Goal: Task Accomplishment & Management: Use online tool/utility

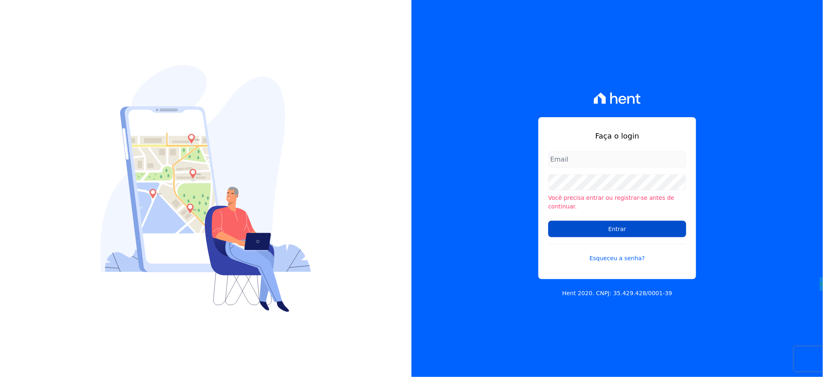
type input "[EMAIL_ADDRESS][DOMAIN_NAME]"
click at [578, 224] on input "Entrar" at bounding box center [617, 229] width 138 height 16
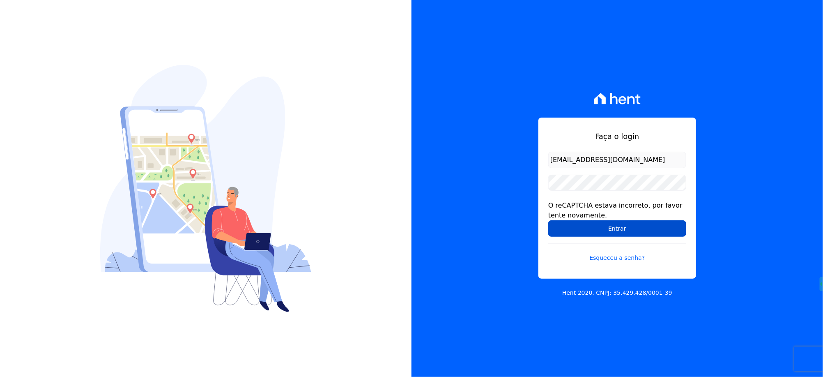
click at [578, 225] on input "Entrar" at bounding box center [617, 228] width 138 height 16
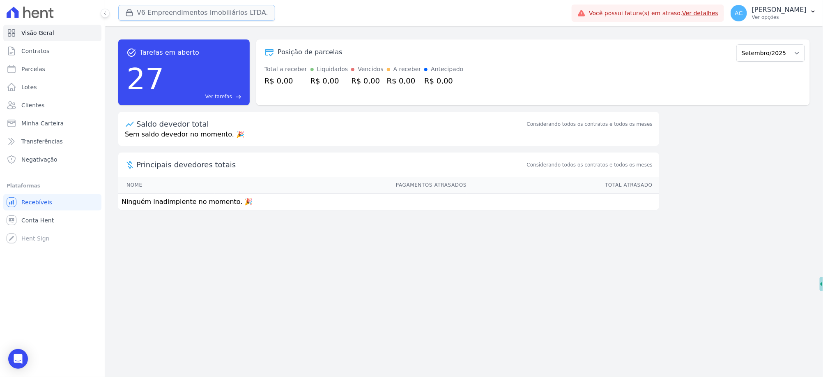
click at [132, 15] on icon "button" at bounding box center [129, 13] width 6 height 6
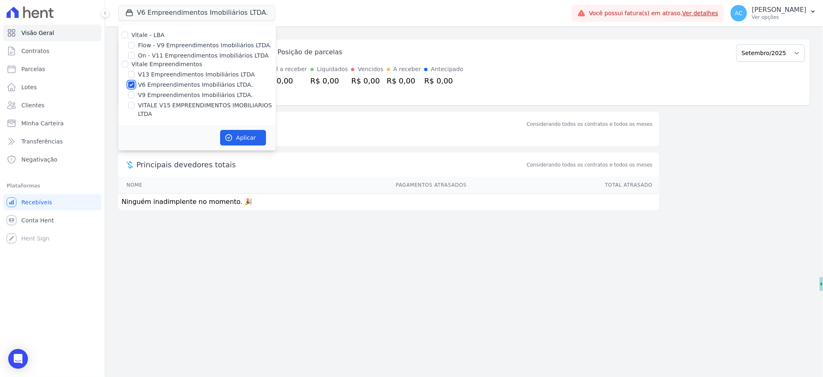
click at [131, 85] on input "V6 Empreendimentos Imobiliários LTDA." at bounding box center [131, 84] width 7 height 7
checkbox input "false"
click at [130, 75] on input "V13 Empreendimentos Imobiliários LTDA" at bounding box center [131, 74] width 7 height 7
checkbox input "true"
click at [133, 103] on input "VITALE V15 EMPREENDIMENTOS IMOBILIARIOS LTDA" at bounding box center [131, 105] width 7 height 7
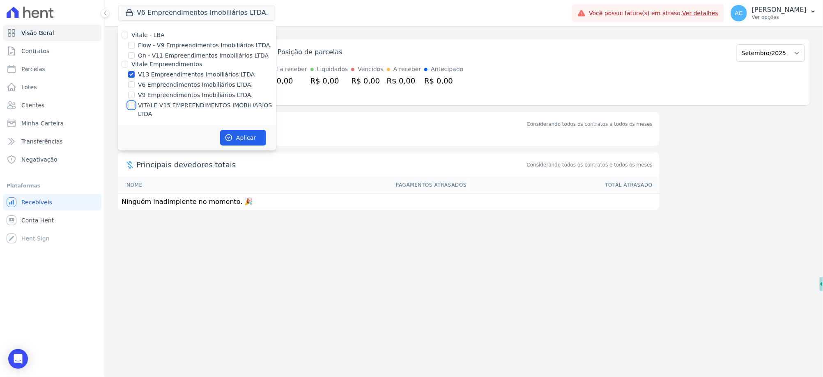
checkbox input "true"
click at [243, 130] on button "Aplicar" at bounding box center [243, 138] width 46 height 16
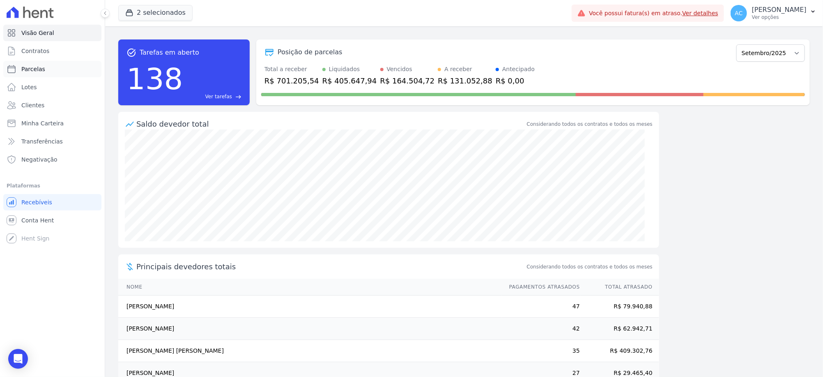
click at [28, 69] on span "Parcelas" at bounding box center [33, 69] width 24 height 8
select select
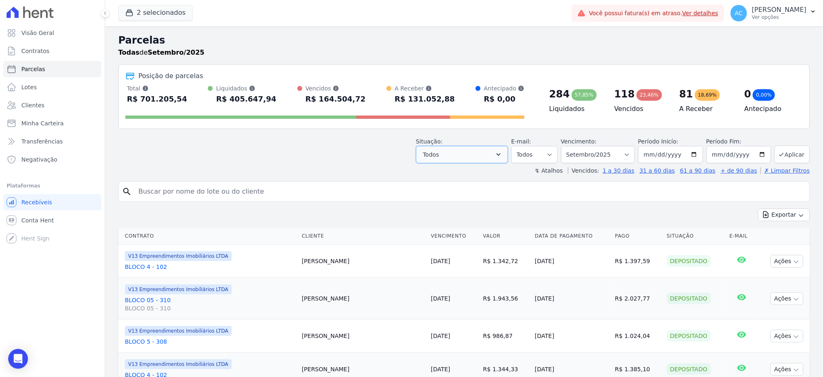
click at [479, 156] on button "Todos" at bounding box center [462, 154] width 92 height 17
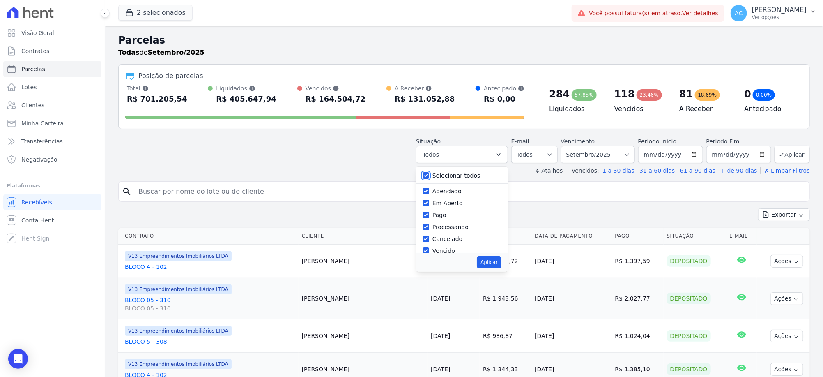
click at [429, 176] on input "Selecionar todos" at bounding box center [426, 175] width 7 height 7
checkbox input "false"
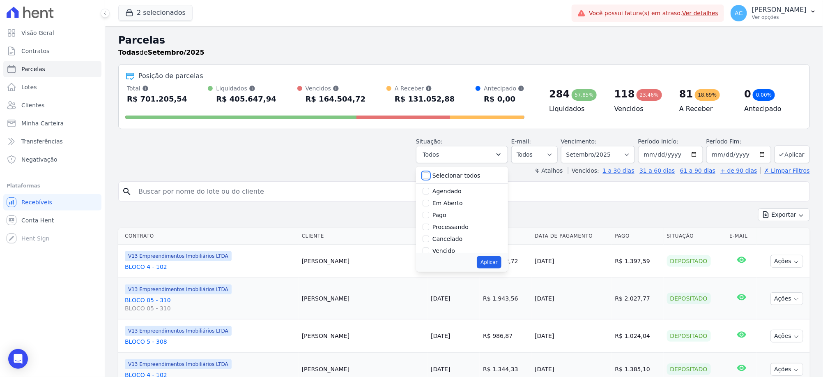
checkbox input "false"
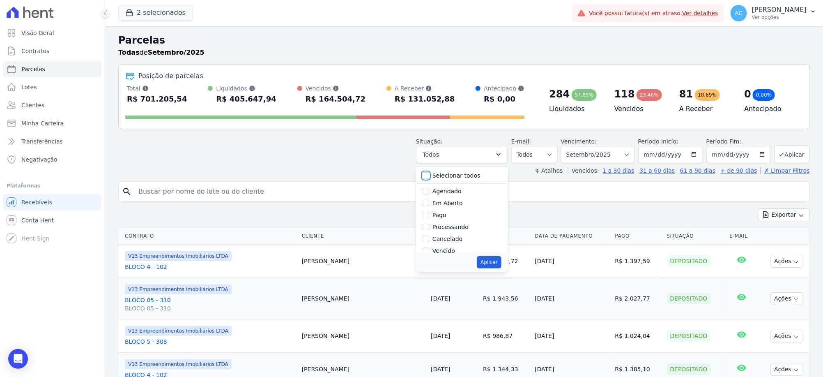
checkbox input "false"
click at [429, 214] on input "Pago" at bounding box center [426, 215] width 7 height 7
checkbox input "true"
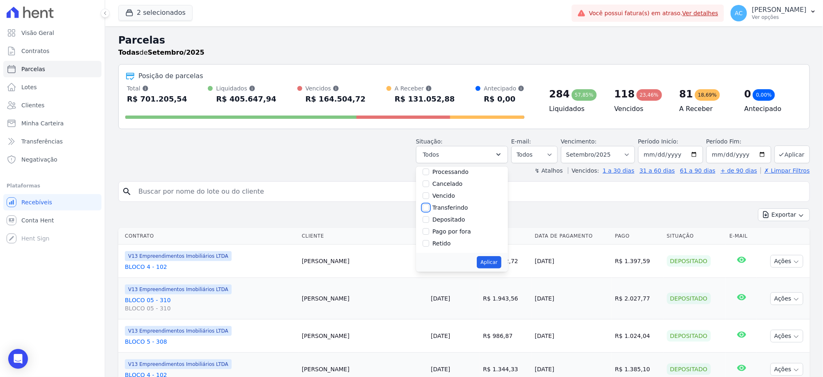
click at [429, 207] on input "Transferindo" at bounding box center [426, 207] width 7 height 7
checkbox input "true"
click at [429, 221] on input "Depositado" at bounding box center [426, 219] width 7 height 7
checkbox input "true"
drag, startPoint x: 489, startPoint y: 263, endPoint x: 495, endPoint y: 257, distance: 8.1
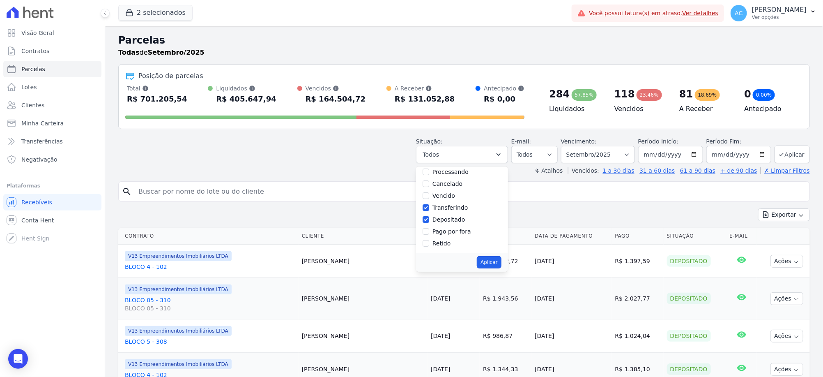
click at [490, 262] on button "Aplicar" at bounding box center [489, 262] width 24 height 12
select select "paid"
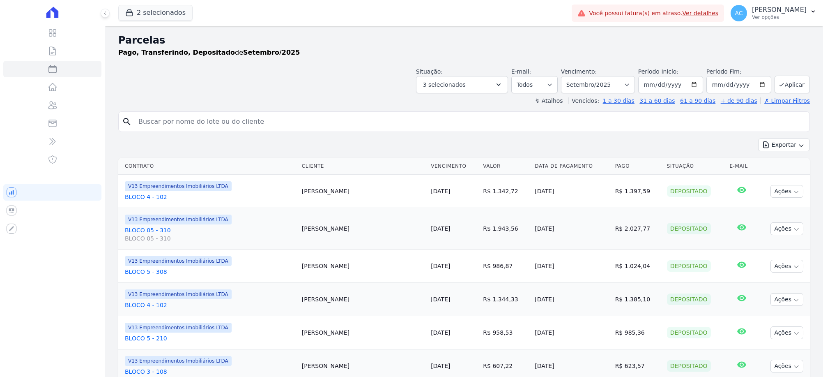
select select
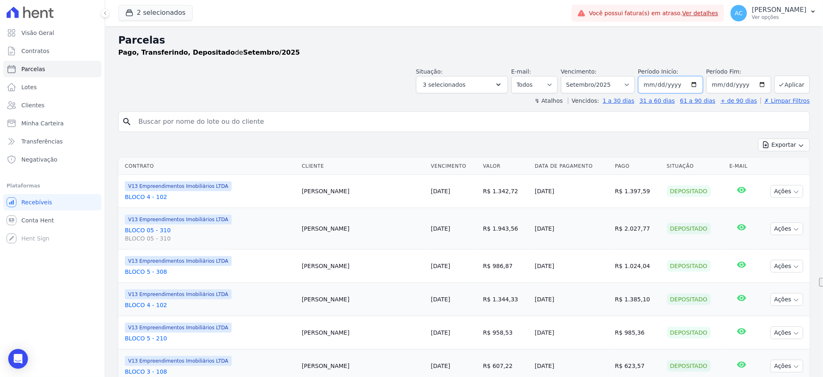
click at [655, 87] on input "2025-09-01" at bounding box center [670, 84] width 65 height 17
type input "[DATE]"
click at [791, 82] on button "Aplicar" at bounding box center [792, 85] width 35 height 18
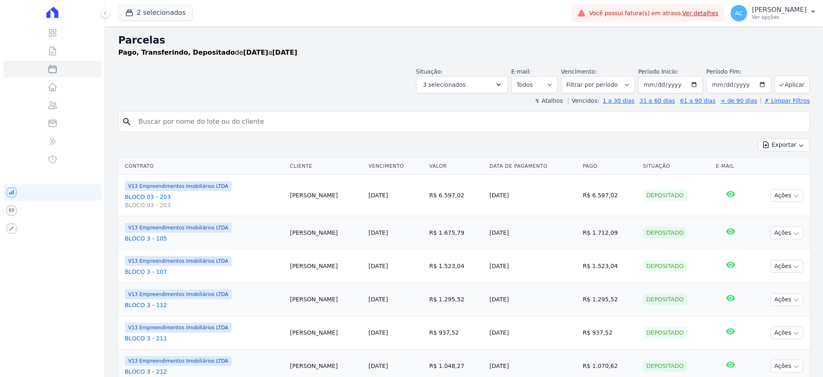
select select
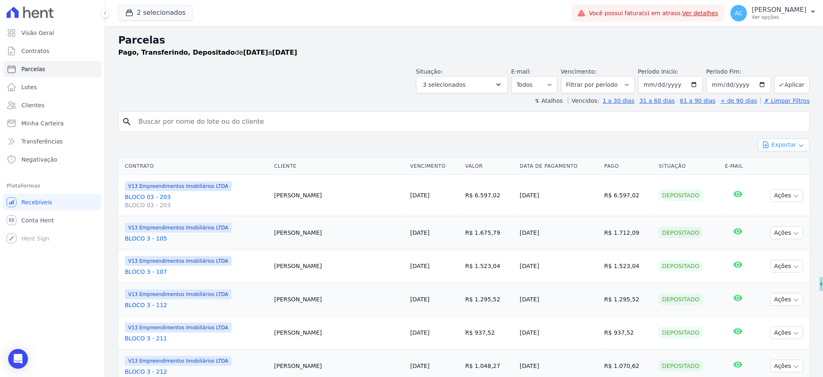
click at [784, 146] on button "Exportar" at bounding box center [784, 144] width 52 height 13
click at [773, 177] on span "Exportar CSV" at bounding box center [783, 178] width 44 height 8
